Goal: Find contact information: Find contact information

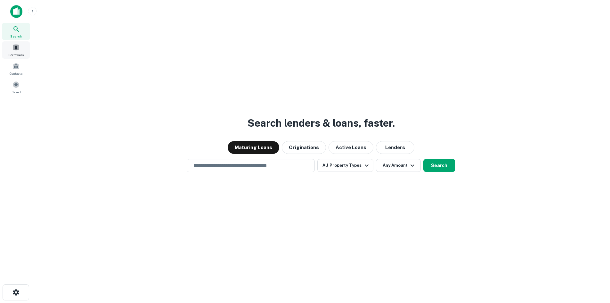
click at [16, 54] on span "Borrowers" at bounding box center [15, 54] width 15 height 5
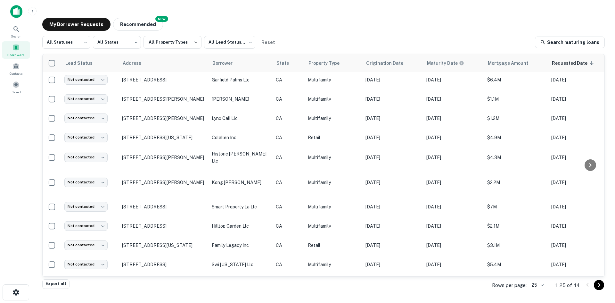
scroll to position [290, 0]
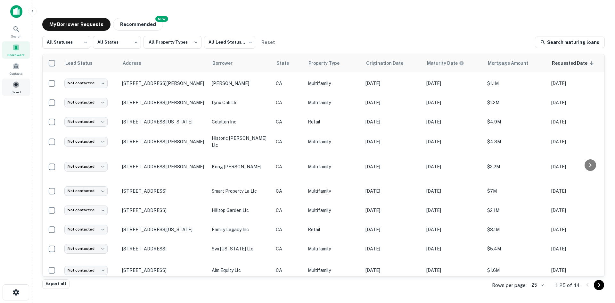
click at [20, 90] on span "Saved" at bounding box center [16, 91] width 9 height 5
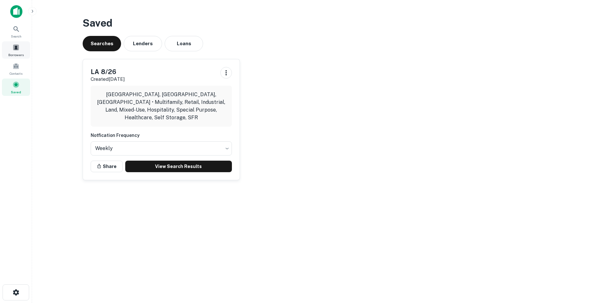
click at [15, 49] on span at bounding box center [15, 47] width 7 height 7
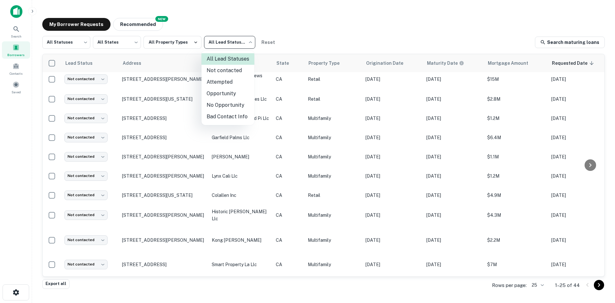
click at [230, 46] on body "Search Borrowers Contacts Saved My Borrower Requests NEW Recommended All Status…" at bounding box center [307, 151] width 615 height 303
click at [230, 46] on div at bounding box center [307, 151] width 615 height 303
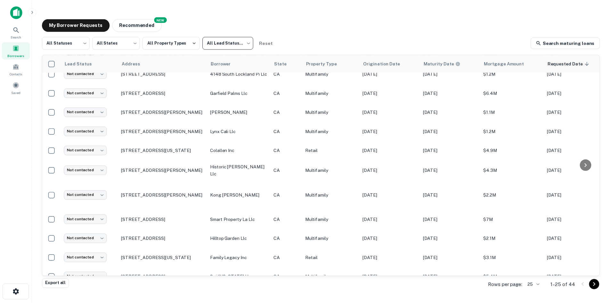
scroll to position [290, 0]
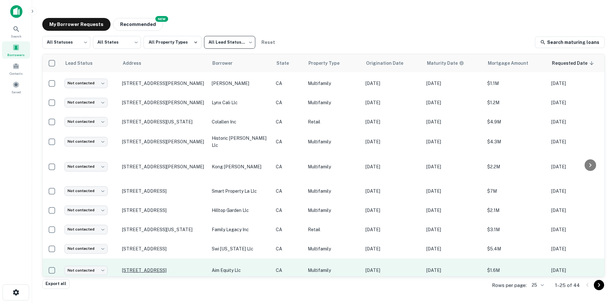
click at [148, 267] on p "[STREET_ADDRESS]" at bounding box center [163, 270] width 83 height 6
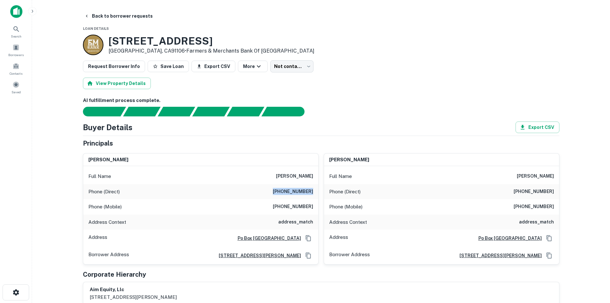
drag, startPoint x: 275, startPoint y: 190, endPoint x: 317, endPoint y: 193, distance: 42.7
click at [317, 193] on div "Phone (Direct) (626) 287-0156" at bounding box center [200, 191] width 235 height 15
copy h6 "(626) 287-0156"
drag, startPoint x: 280, startPoint y: 206, endPoint x: 315, endPoint y: 215, distance: 36.6
click at [315, 215] on div "Full Name nancy abernathy Phone (Direct) (626) 287-0156 Phone (Mobile) (626) 57…" at bounding box center [200, 215] width 235 height 98
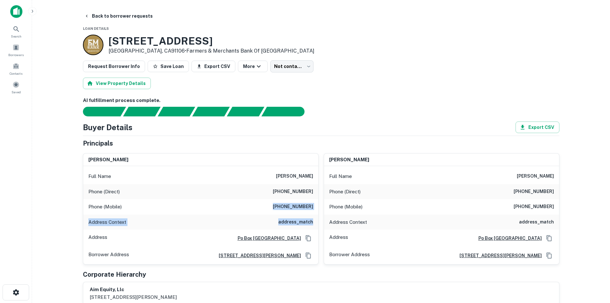
click at [316, 210] on div "Phone (Mobile) (626) 574-1000" at bounding box center [200, 206] width 235 height 15
drag, startPoint x: 316, startPoint y: 206, endPoint x: 276, endPoint y: 206, distance: 40.0
click at [276, 206] on div "Phone (Mobile) (626) 574-1000" at bounding box center [200, 206] width 235 height 15
copy h6 "(626) 574-1000"
drag, startPoint x: 520, startPoint y: 191, endPoint x: 567, endPoint y: 194, distance: 46.9
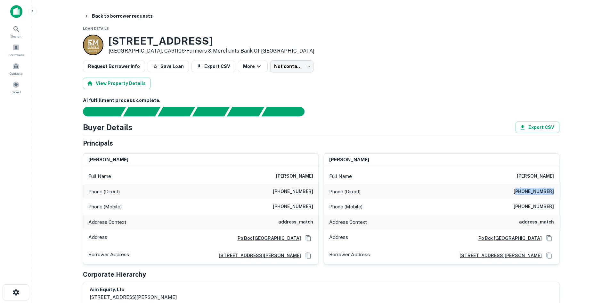
click at [567, 194] on main "Back to borrower requests Loan Details 888 Magnolia Ave Pasadena, CA91106 • Far…" at bounding box center [321, 151] width 578 height 303
copy h6 "808) 669-6328"
drag, startPoint x: 519, startPoint y: 206, endPoint x: 559, endPoint y: 205, distance: 40.0
copy h6 "(626) 574-1000"
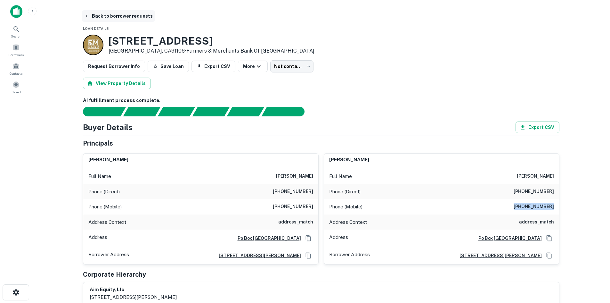
click at [88, 15] on icon "button" at bounding box center [86, 15] width 5 height 5
click at [15, 48] on span at bounding box center [15, 47] width 7 height 7
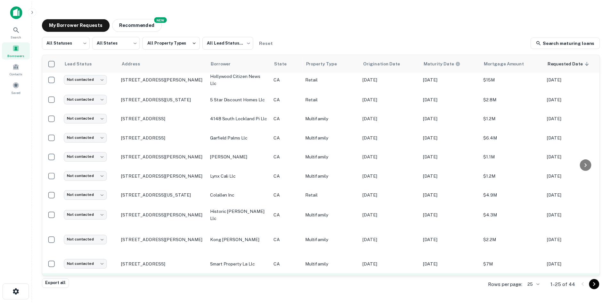
scroll to position [290, 0]
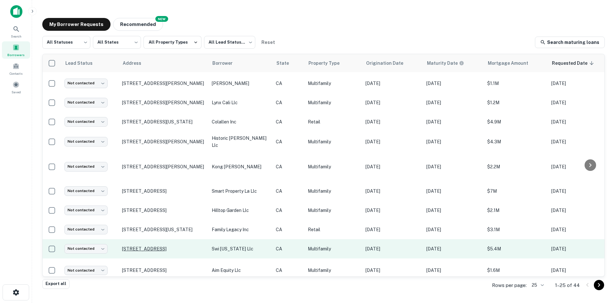
click at [181, 246] on p "1305 Garfield Ave Pasadena, CA91104" at bounding box center [163, 249] width 83 height 6
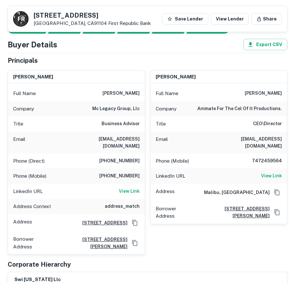
scroll to position [73, 0]
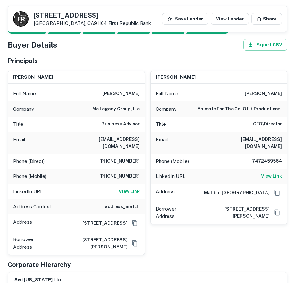
click at [157, 261] on div "Corporate Hierarchy" at bounding box center [148, 265] width 280 height 10
click at [131, 161] on div "Phone (Direct) (310) 505-6860" at bounding box center [76, 161] width 137 height 15
click at [60, 136] on div "Email rwolff@ccrcca.org" at bounding box center [76, 143] width 137 height 22
click at [125, 158] on h6 "(310) 505-6860" at bounding box center [119, 162] width 40 height 8
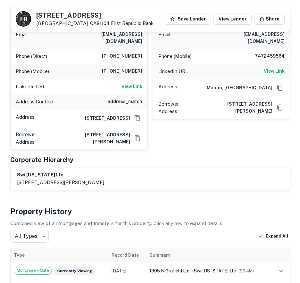
scroll to position [0, 0]
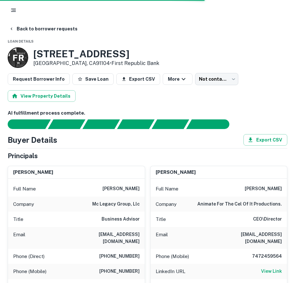
click at [13, 11] on icon "button" at bounding box center [13, 10] width 6 height 6
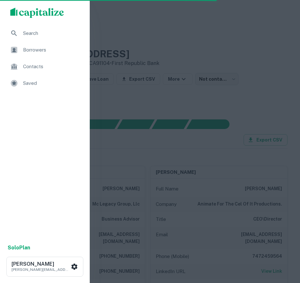
click at [36, 51] on span "Borrowers" at bounding box center [52, 50] width 58 height 8
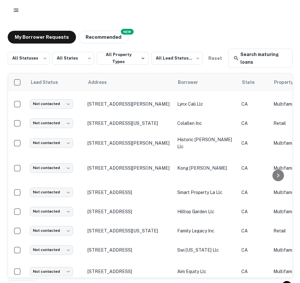
scroll to position [12, 0]
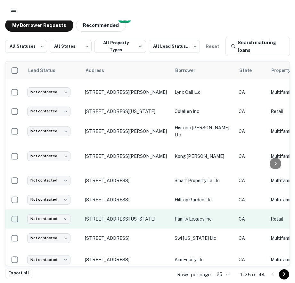
click at [186, 215] on p "family legacy inc" at bounding box center [203, 218] width 58 height 7
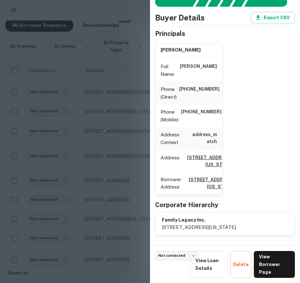
scroll to position [51, 0]
click at [179, 152] on div "Address 1400 E Colorado Blvd, Pasadena, CA91106" at bounding box center [188, 161] width 67 height 22
click at [170, 159] on div "Address 1400 E Colorado Blvd, Pasadena, CA91106" at bounding box center [188, 161] width 67 height 22
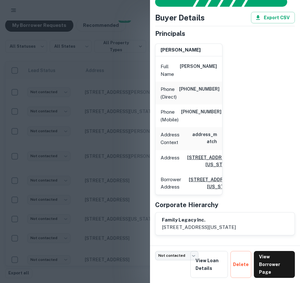
click at [236, 224] on p "[STREET_ADDRESS][US_STATE]" at bounding box center [199, 227] width 74 height 8
click at [264, 267] on link "View Borrower Page" at bounding box center [274, 264] width 41 height 27
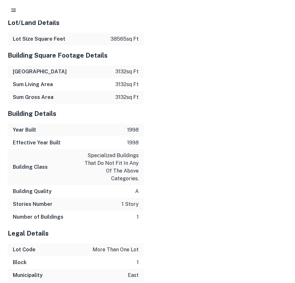
scroll to position [828, 0]
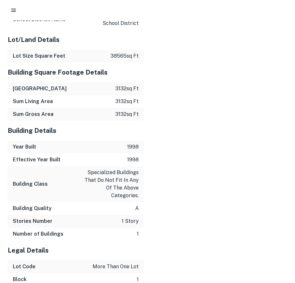
drag, startPoint x: 128, startPoint y: 158, endPoint x: 150, endPoint y: 169, distance: 24.4
click at [150, 169] on div "Mortgage Details Borrower Name family legacy inc Mortgage Amount $3.1m Lender N…" at bounding box center [143, 16] width 287 height 589
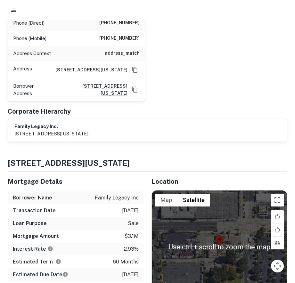
scroll to position [230, 0]
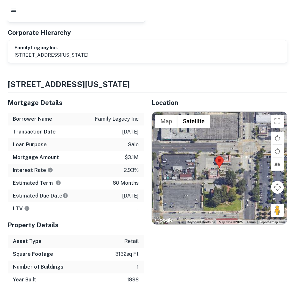
click at [118, 159] on div "Mortgage Amount $3.1m" at bounding box center [76, 157] width 136 height 13
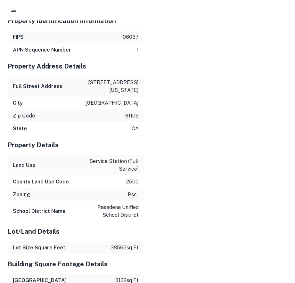
scroll to position [470, 0]
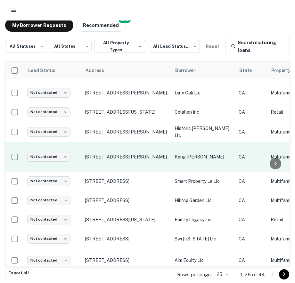
scroll to position [308, 0]
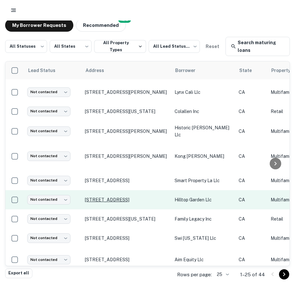
click at [128, 197] on p "[STREET_ADDRESS]" at bounding box center [126, 200] width 83 height 6
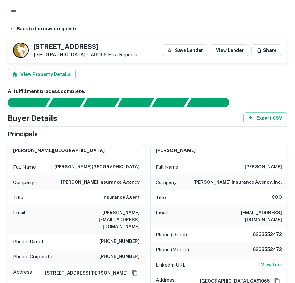
scroll to position [63, 0]
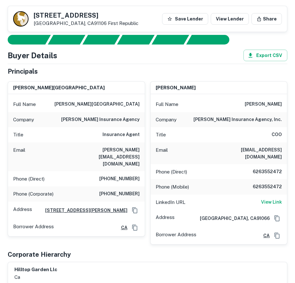
click at [147, 252] on div "Corporate Hierarchy" at bounding box center [148, 255] width 280 height 10
drag, startPoint x: 253, startPoint y: 181, endPoint x: 288, endPoint y: 179, distance: 35.3
copy h6 "6263552472"
click at [181, 171] on div "Phone (Direct) [PHONE_NUMBER]" at bounding box center [218, 171] width 137 height 15
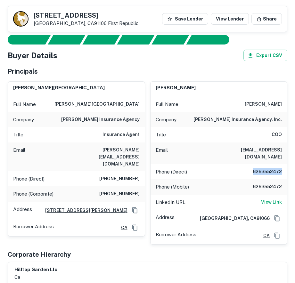
drag, startPoint x: 252, startPoint y: 165, endPoint x: 288, endPoint y: 166, distance: 36.2
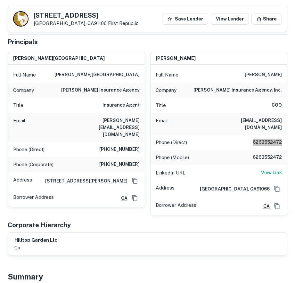
scroll to position [93, 0]
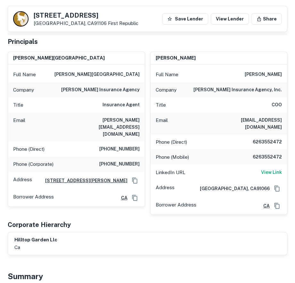
click at [190, 117] on div "Email [EMAIL_ADDRESS][DOMAIN_NAME]" at bounding box center [218, 124] width 137 height 22
click at [158, 171] on div "LinkedIn URL View Link" at bounding box center [218, 172] width 137 height 15
click at [159, 202] on p "Borrower Address" at bounding box center [176, 206] width 41 height 10
click at [155, 134] on div "Phone (Direct) [PHONE_NUMBER]" at bounding box center [218, 141] width 137 height 15
click at [99, 45] on div "Principals" at bounding box center [148, 42] width 280 height 10
